Goal: Information Seeking & Learning: Learn about a topic

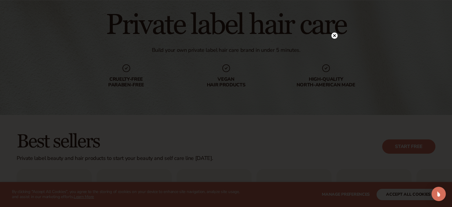
scroll to position [46, 0]
click at [333, 35] on icon at bounding box center [334, 35] width 3 height 3
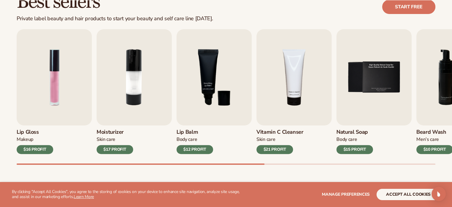
scroll to position [186, 0]
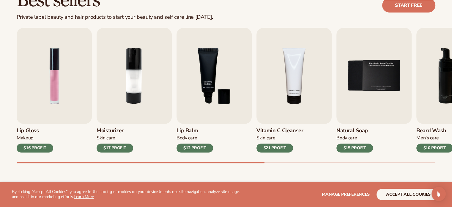
click at [24, 130] on h3 "Lip Gloss" at bounding box center [35, 130] width 37 height 7
click at [55, 92] on img "1 / 9" at bounding box center [54, 76] width 75 height 96
click at [55, 98] on img "1 / 9" at bounding box center [54, 76] width 75 height 96
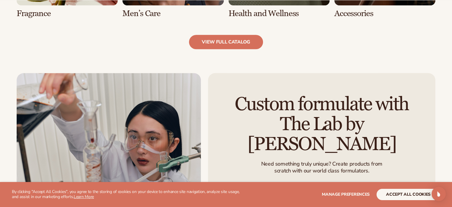
scroll to position [680, 0]
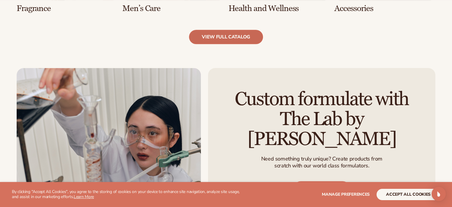
click at [235, 40] on link "view full catalog" at bounding box center [226, 37] width 74 height 14
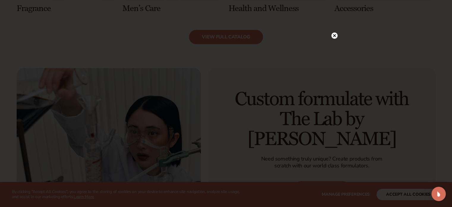
click at [334, 36] on icon at bounding box center [334, 35] width 3 height 3
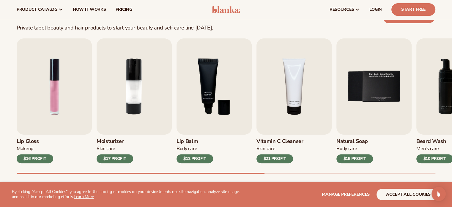
scroll to position [178, 0]
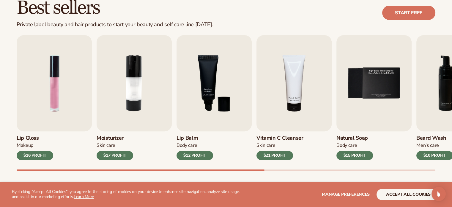
click at [196, 171] on div "Best sellers Private label beauty and hair products to start your beauty and se…" at bounding box center [226, 89] width 452 height 217
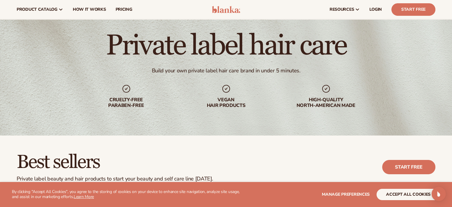
scroll to position [0, 0]
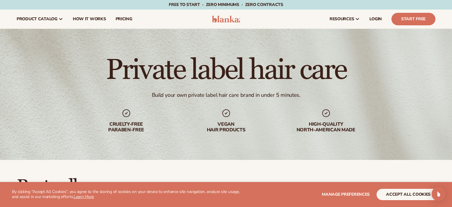
drag, startPoint x: 434, startPoint y: 1, endPoint x: 437, endPoint y: 71, distance: 70.8
click at [437, 71] on div "Private label hair care Build your own private label hair care brand in under 5…" at bounding box center [226, 94] width 452 height 131
